Goal: Information Seeking & Learning: Find specific fact

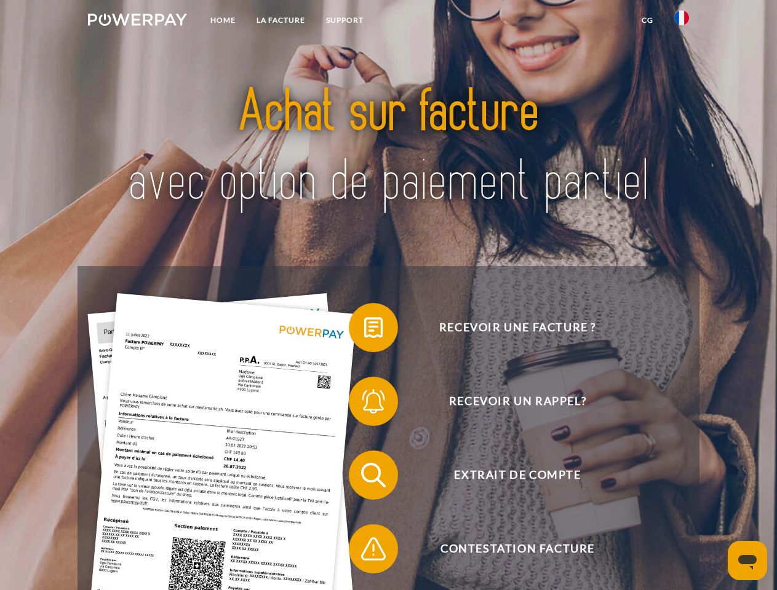
click at [137, 22] on img at bounding box center [137, 20] width 99 height 12
click at [681, 22] on img at bounding box center [681, 17] width 15 height 15
click at [647, 20] on link "CG" at bounding box center [647, 20] width 33 height 22
click at [364, 330] on span at bounding box center [354, 327] width 61 height 61
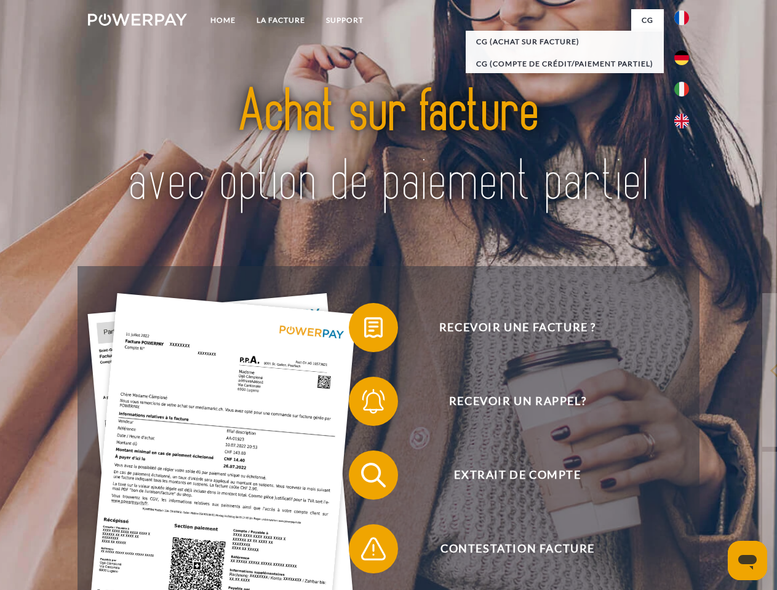
click at [364, 404] on span at bounding box center [354, 401] width 61 height 61
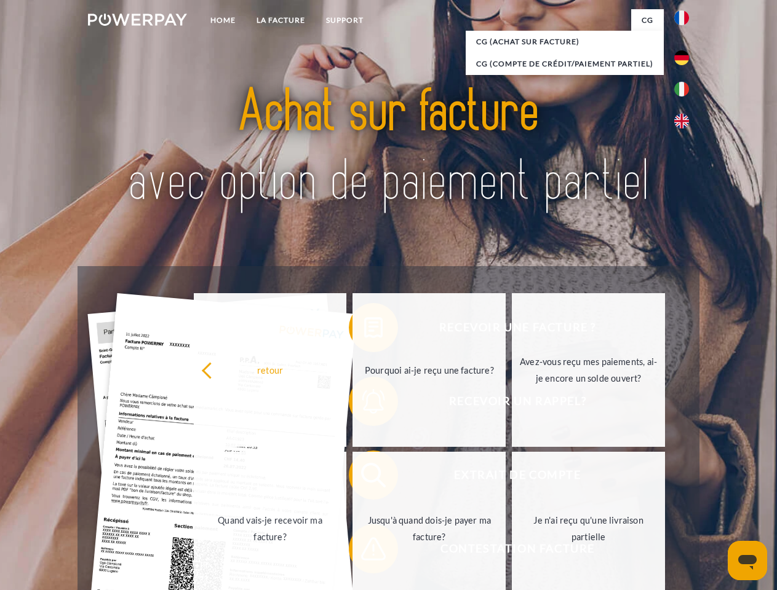
click at [364, 478] on link "Jusqu'à quand dois-je payer ma facture?" at bounding box center [428, 529] width 153 height 154
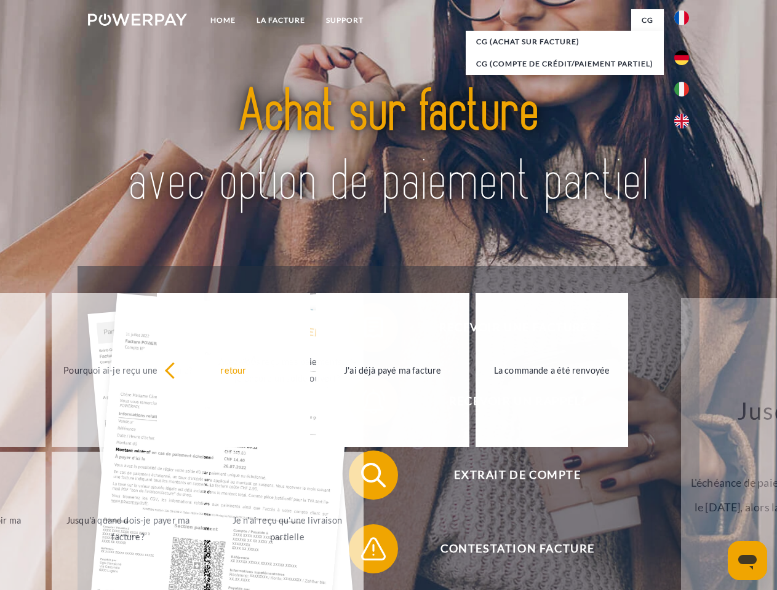
click at [364, 551] on span at bounding box center [354, 548] width 61 height 61
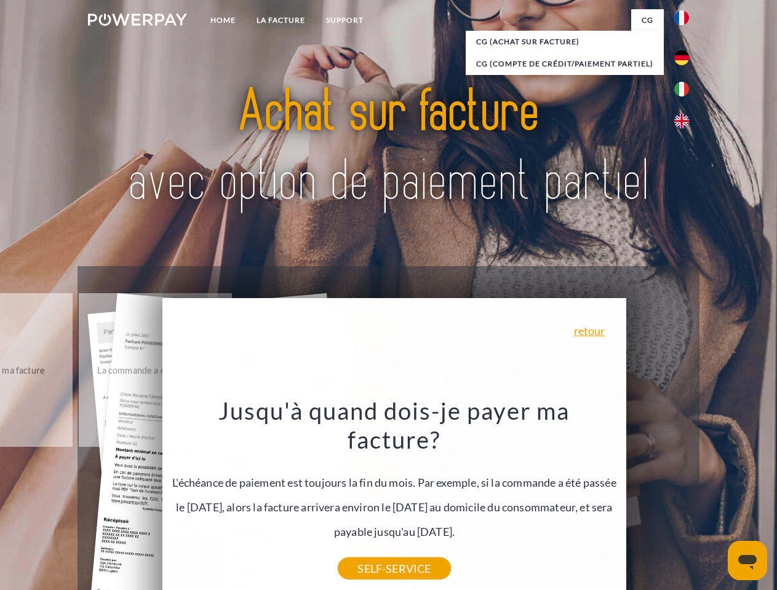
click at [747, 561] on icon "Ouvrir la fenêtre de messagerie" at bounding box center [747, 562] width 18 height 15
